Goal: Find specific page/section: Find specific page/section

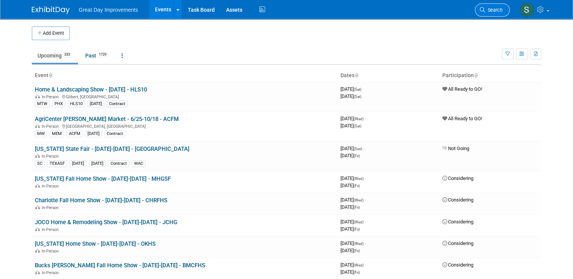
click at [507, 12] on link "Search" at bounding box center [492, 9] width 35 height 13
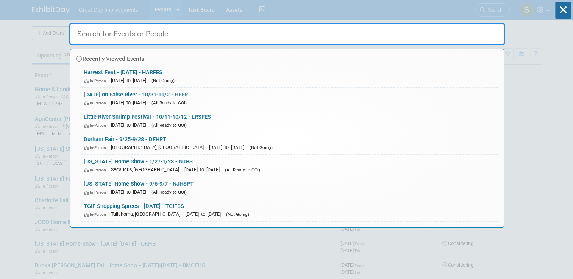
paste input "ARKHS"
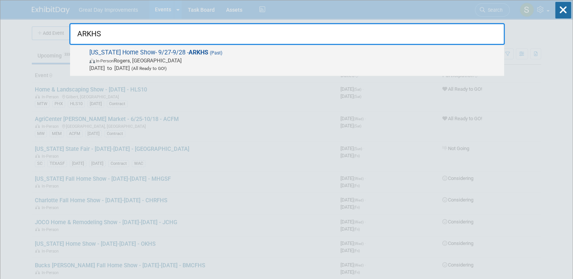
type input "ARKHS"
click at [291, 65] on span "[DATE] to [DATE] (All Ready to GO!)" at bounding box center [294, 68] width 411 height 8
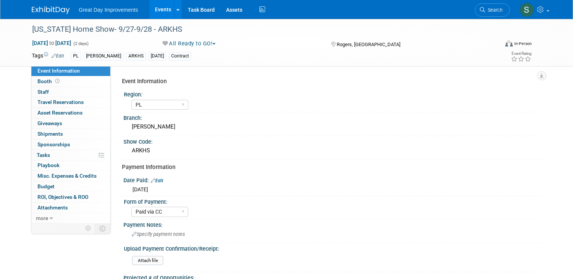
select select "PL"
select select "Paid via CC"
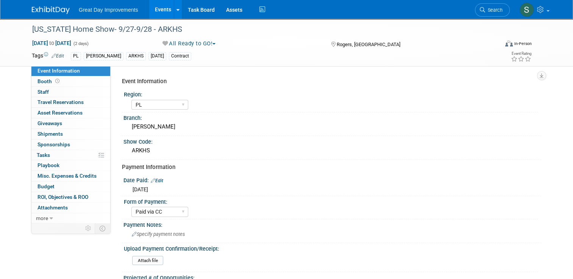
click at [382, 12] on div "Great Day Improvements Events Add Event Bulk Upload Events Shareable Event Boar…" at bounding box center [286, 9] width 509 height 19
click at [101, 39] on div "Sep 27, 2025 to Sep 28, 2025 (2 days)" at bounding box center [90, 43] width 117 height 8
click at [97, 25] on div "Arkansas Home Show- 9/27-9/28 - ARKHS" at bounding box center [260, 30] width 460 height 14
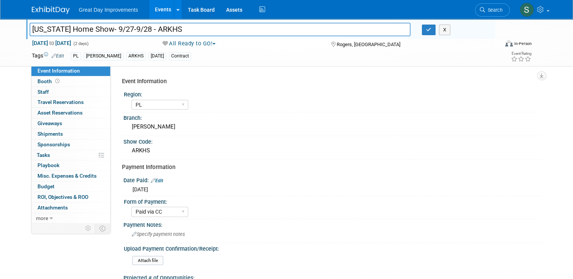
drag, startPoint x: 103, startPoint y: 31, endPoint x: 24, endPoint y: 25, distance: 78.6
click at [30, 25] on input "Arkansas Home Show- 9/27-9/28 - ARKHS" at bounding box center [220, 29] width 381 height 13
